Goal: Contribute content

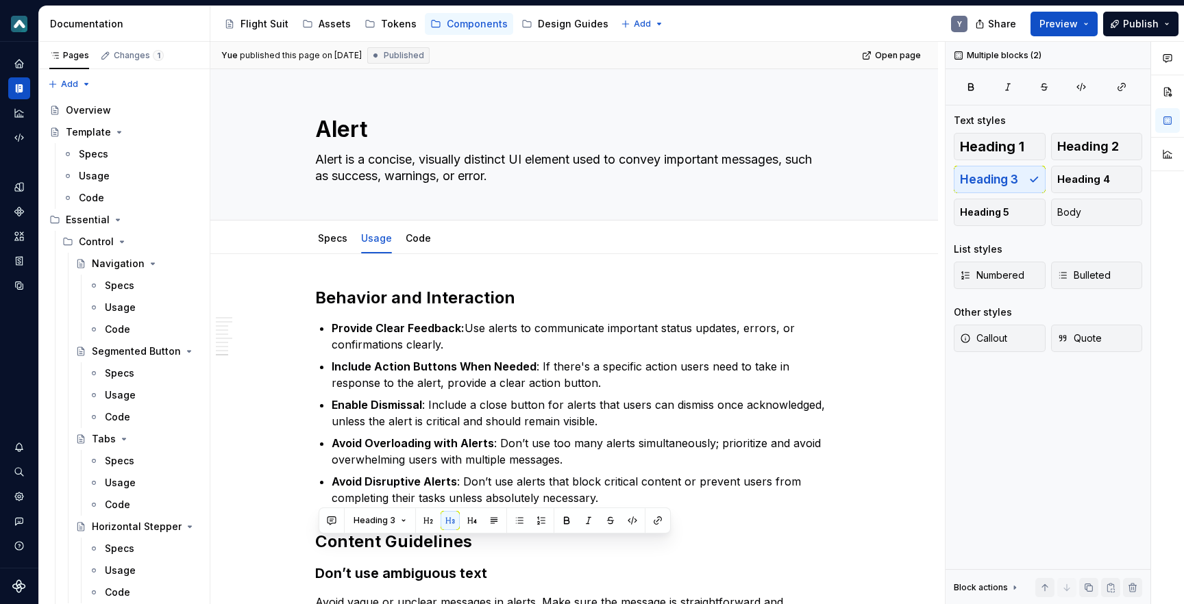
scroll to position [1643, 0]
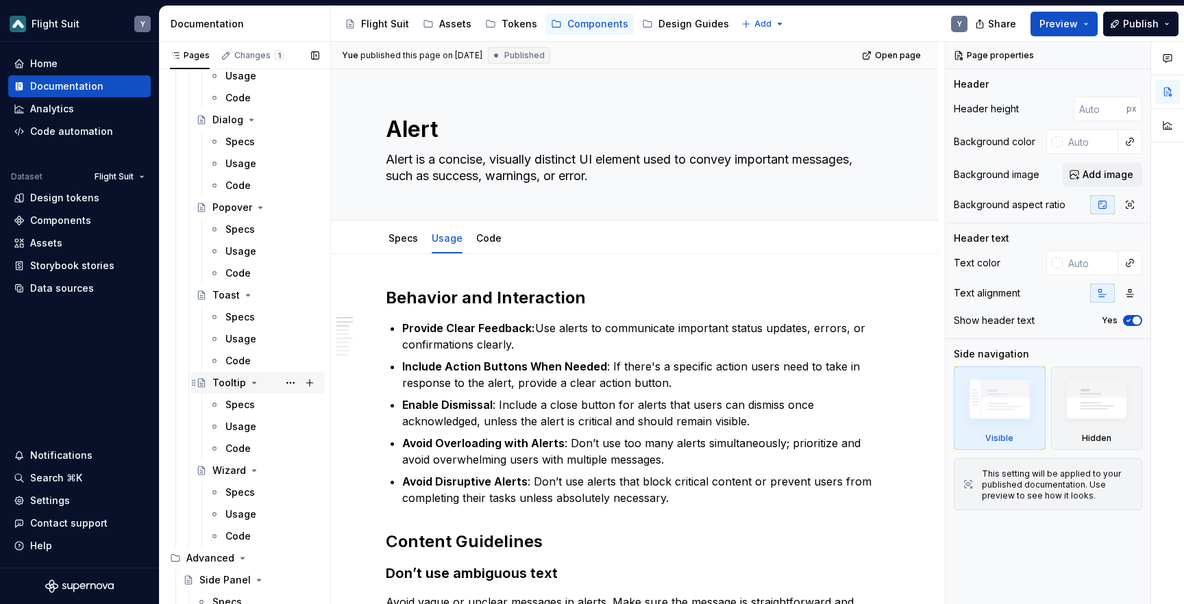
scroll to position [2372, 0]
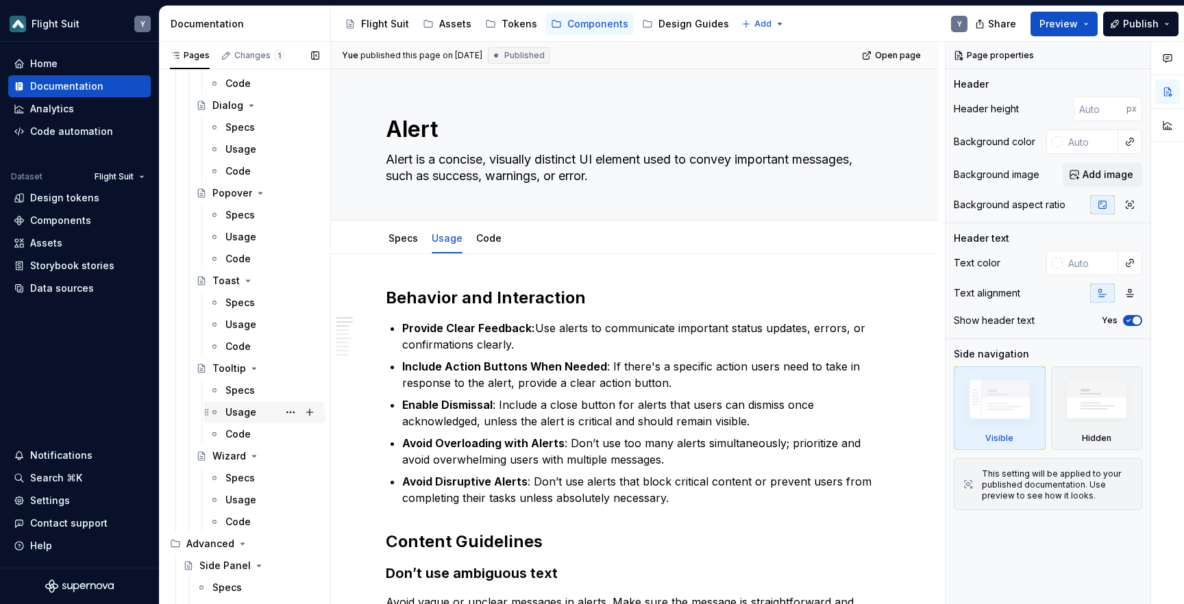
click at [251, 405] on div "Usage" at bounding box center [272, 412] width 94 height 19
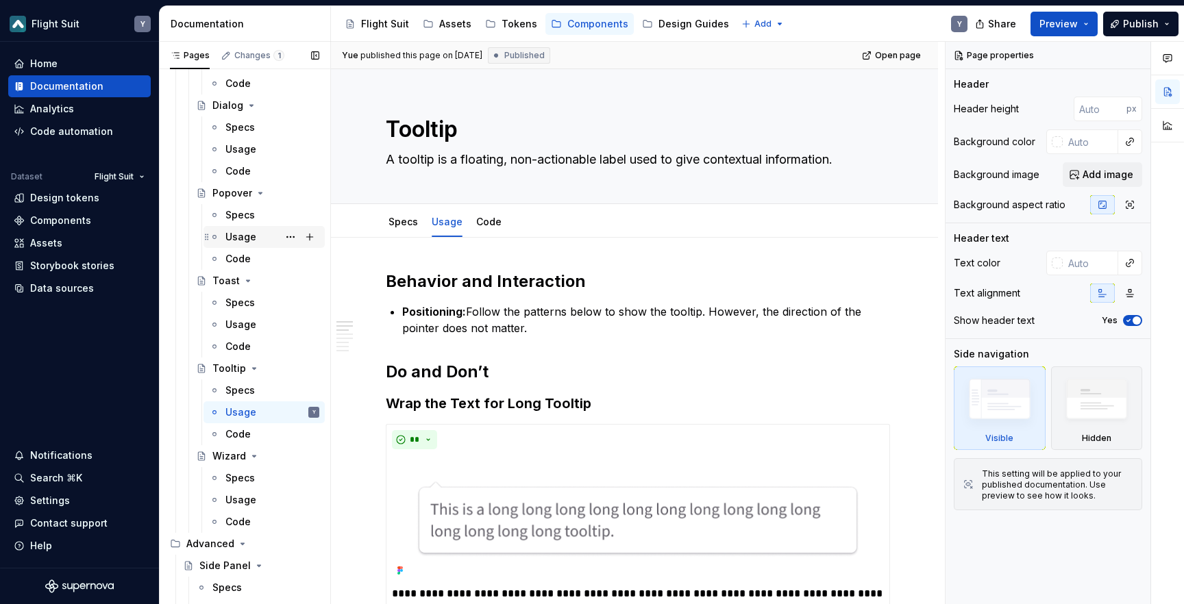
click at [258, 239] on div "Usage" at bounding box center [272, 236] width 94 height 19
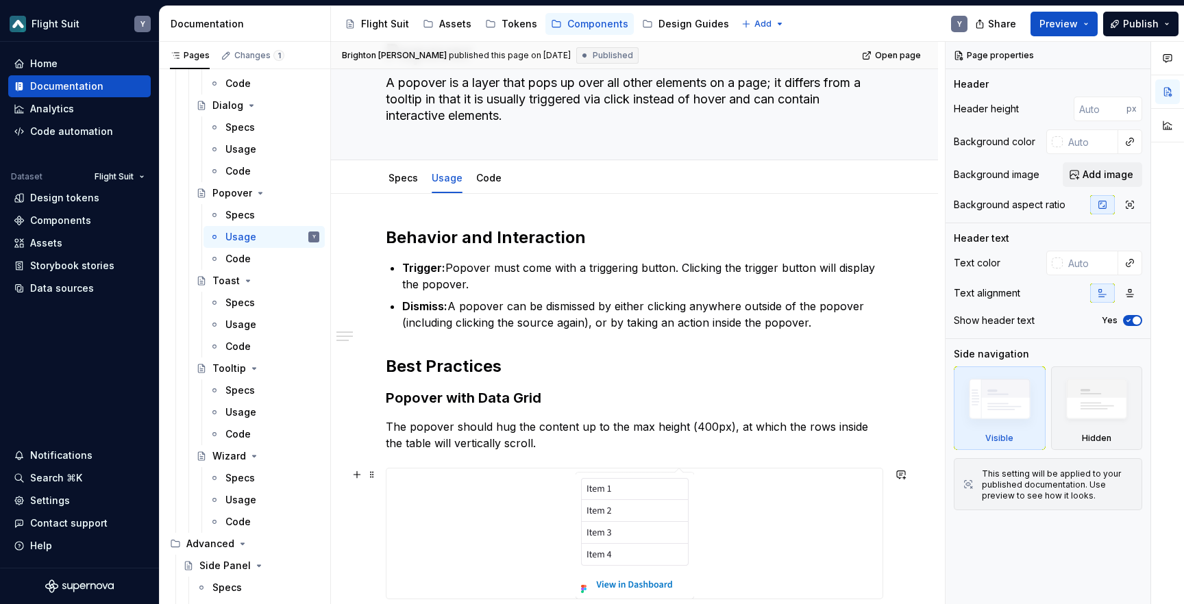
scroll to position [77, 0]
click at [396, 181] on link "Specs" at bounding box center [402, 177] width 29 height 12
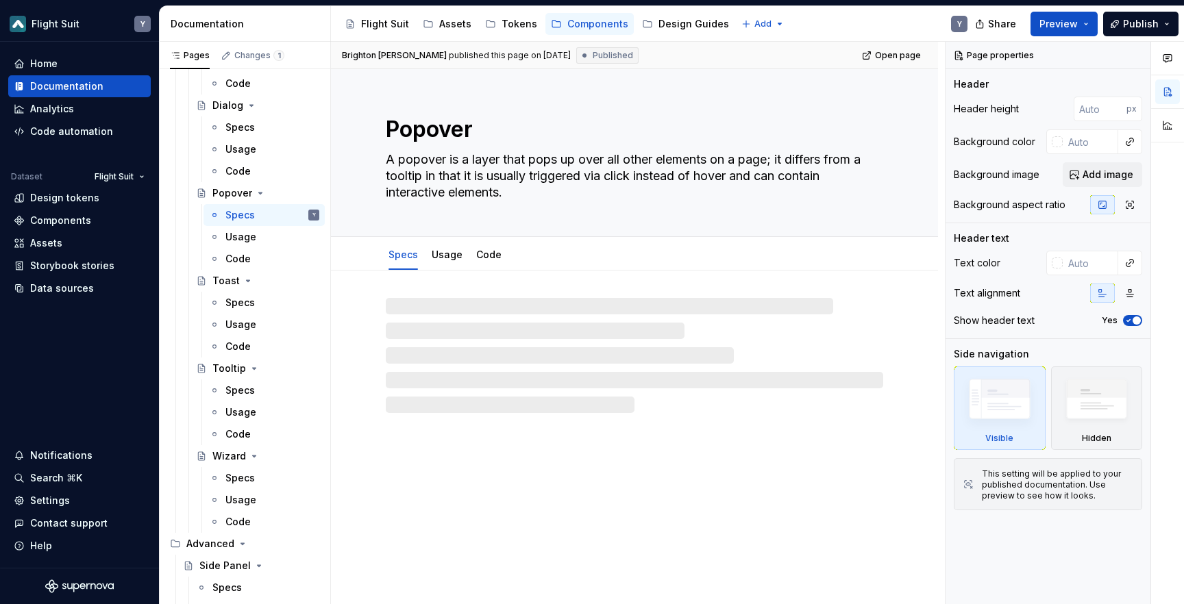
type textarea "*"
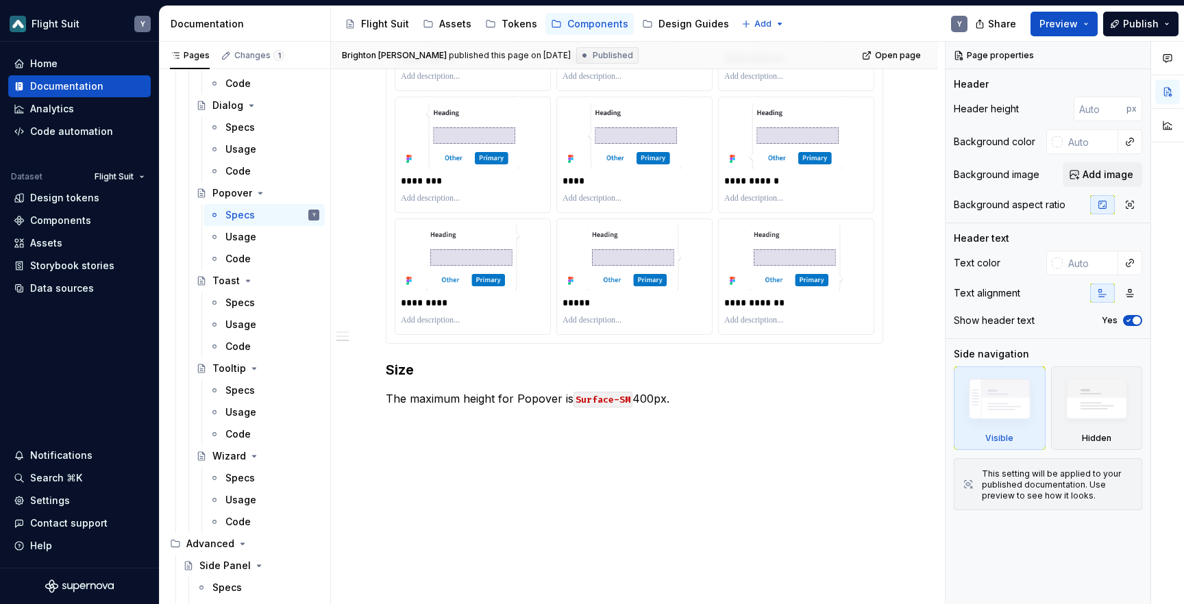
scroll to position [973, 0]
click at [684, 401] on p "The maximum height for Popover is Surface-SM 400px." at bounding box center [634, 398] width 497 height 16
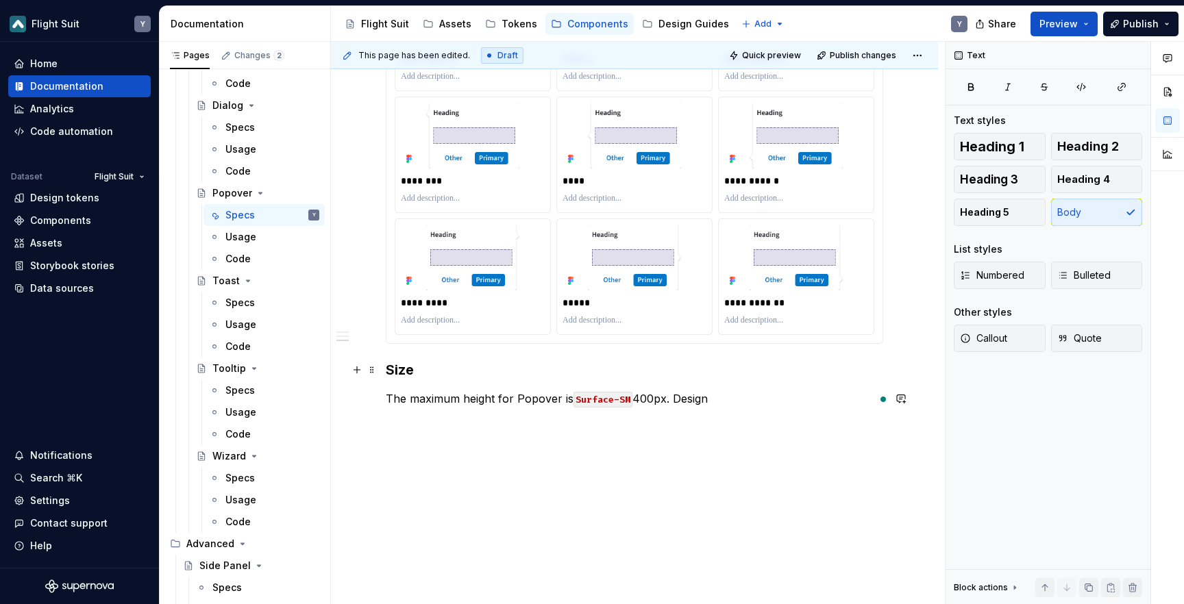
scroll to position [946, 0]
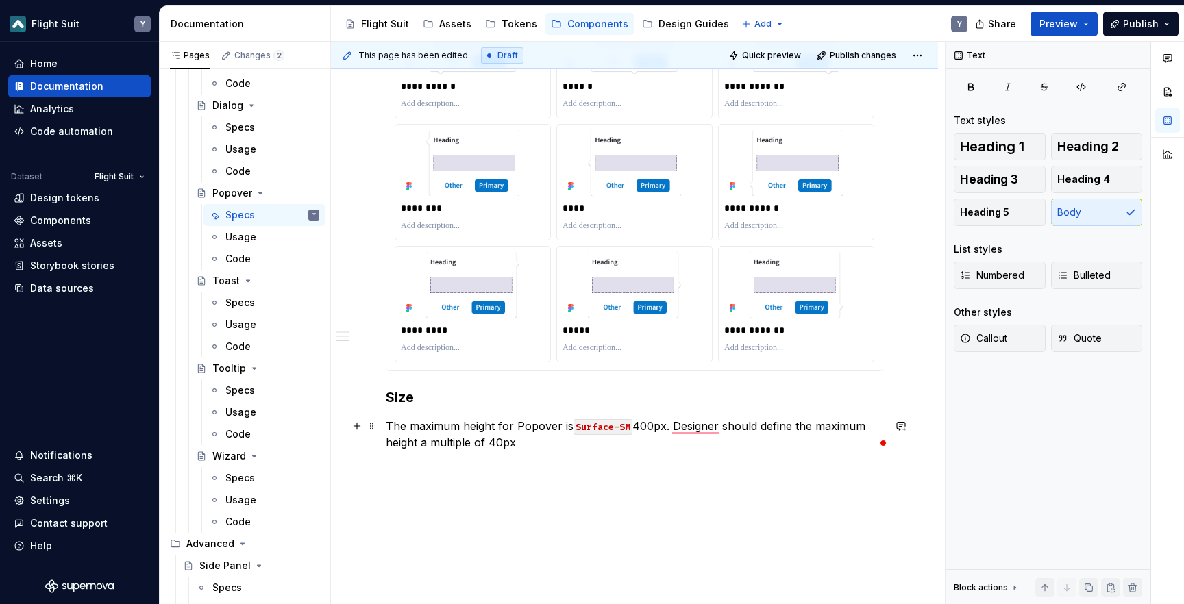
click at [421, 443] on p "The maximum height for Popover is Surface-SM 400px. Designer should define the …" at bounding box center [634, 434] width 497 height 33
click at [386, 422] on p "The maximum height for Popover is Surface-SM 400px. Designer should define the …" at bounding box center [634, 434] width 497 height 33
click at [406, 424] on p "The maximum height for Popover is Surface-SM 400px. Designer should define the …" at bounding box center [634, 434] width 497 height 33
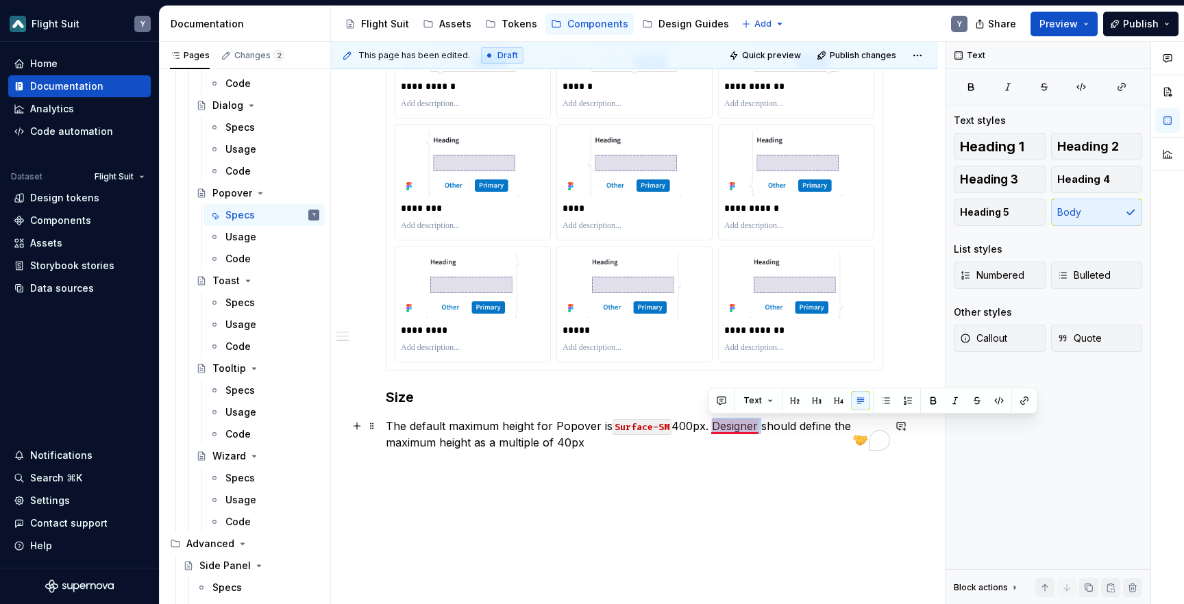
drag, startPoint x: 710, startPoint y: 424, endPoint x: 758, endPoint y: 425, distance: 48.0
click at [758, 425] on p "The default maximum height for Popover is Surface-SM 400px. Designer should def…" at bounding box center [634, 434] width 497 height 33
click at [708, 424] on p "The default maximum height for Popover is Surface-SM 400px.Otherwise, the desig…" at bounding box center [634, 434] width 497 height 33
click at [643, 447] on p "The default maximum height for Popover is Surface-SM 400px. Otherwise, the desi…" at bounding box center [634, 434] width 497 height 33
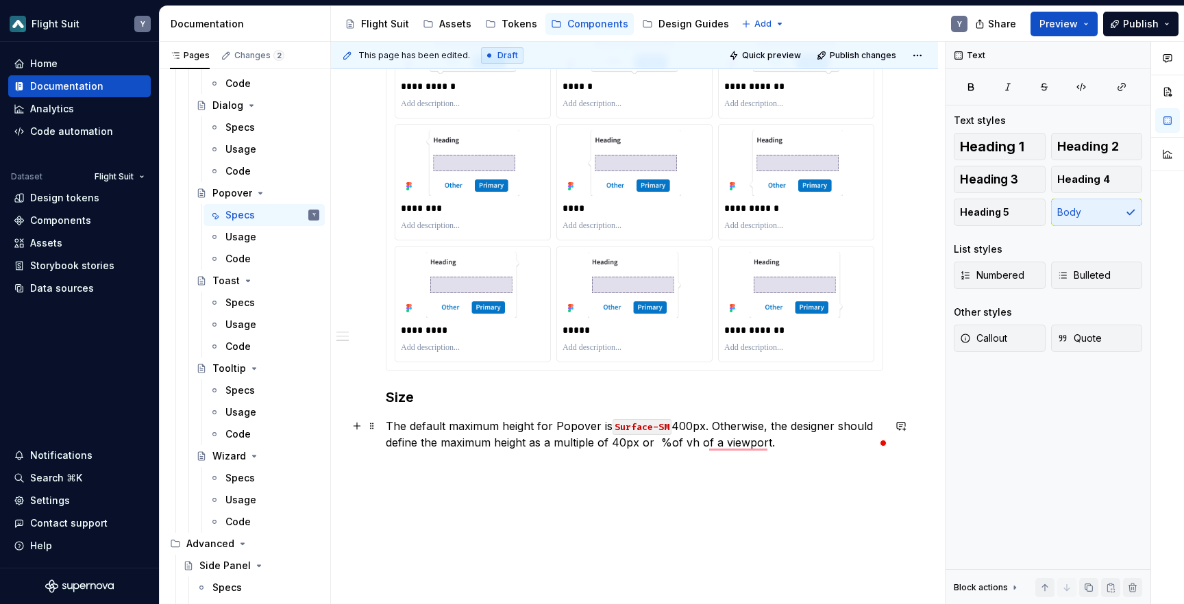
click at [654, 444] on p "The default maximum height for Popover is Surface-SM 400px. Otherwise, the desi…" at bounding box center [634, 434] width 497 height 33
click at [741, 440] on p "The default maximum height for Popover is Surface-SM 400px. Otherwise, the desi…" at bounding box center [634, 434] width 497 height 33
click at [1130, 24] on span "Publish" at bounding box center [1141, 24] width 36 height 14
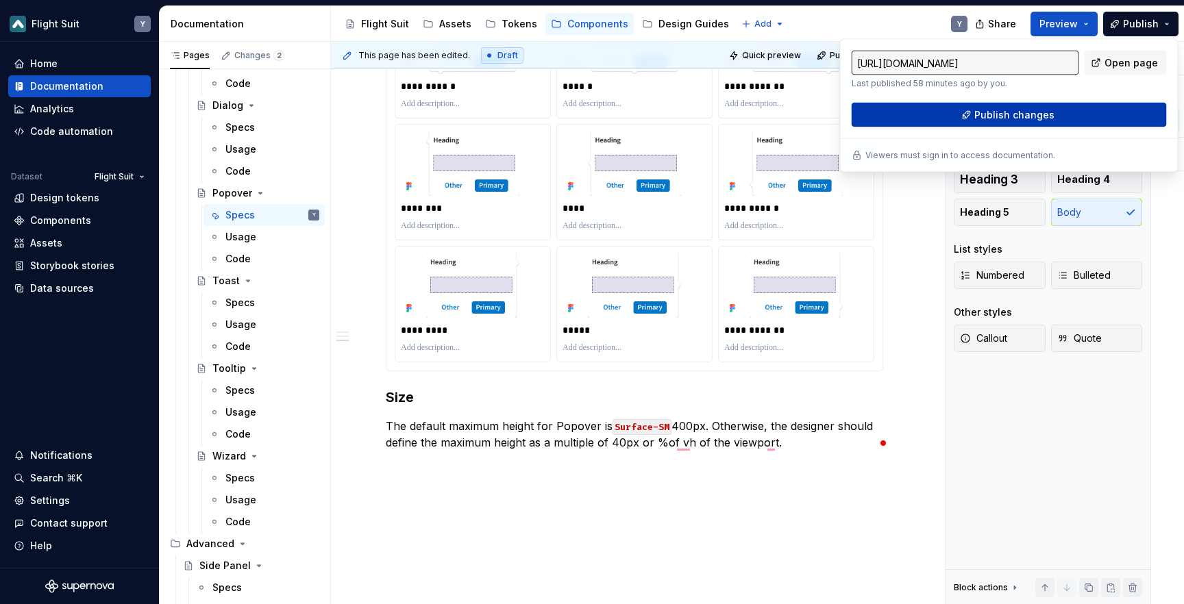
click at [1027, 113] on span "Publish changes" at bounding box center [1014, 115] width 80 height 14
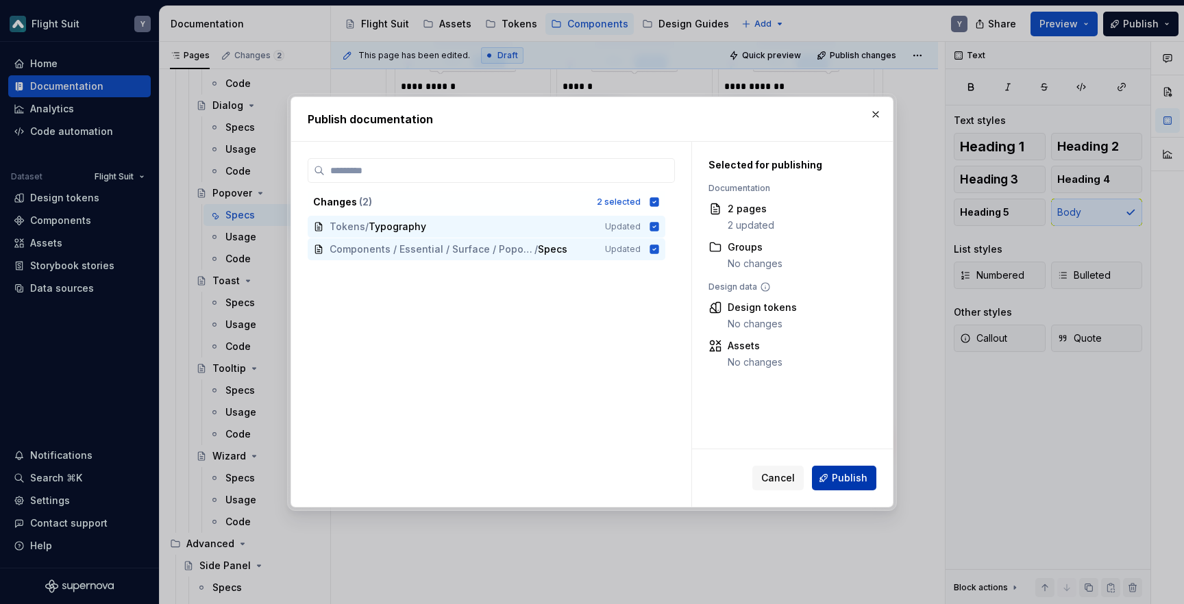
click at [856, 477] on span "Publish" at bounding box center [850, 478] width 36 height 14
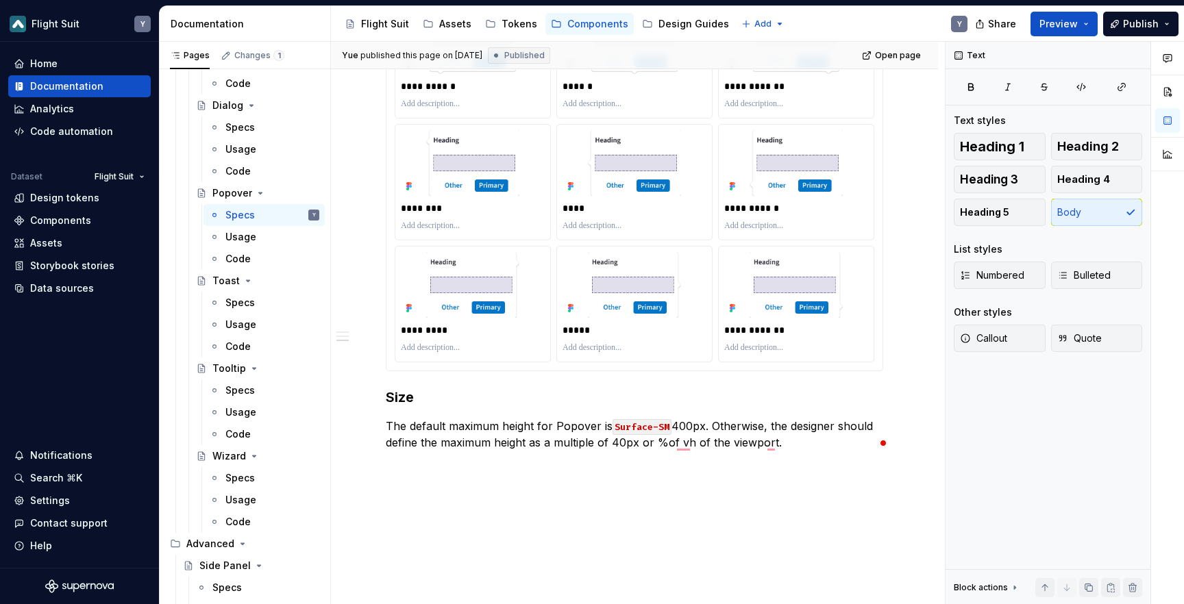
type textarea "*"
